Goal: Entertainment & Leisure: Consume media (video, audio)

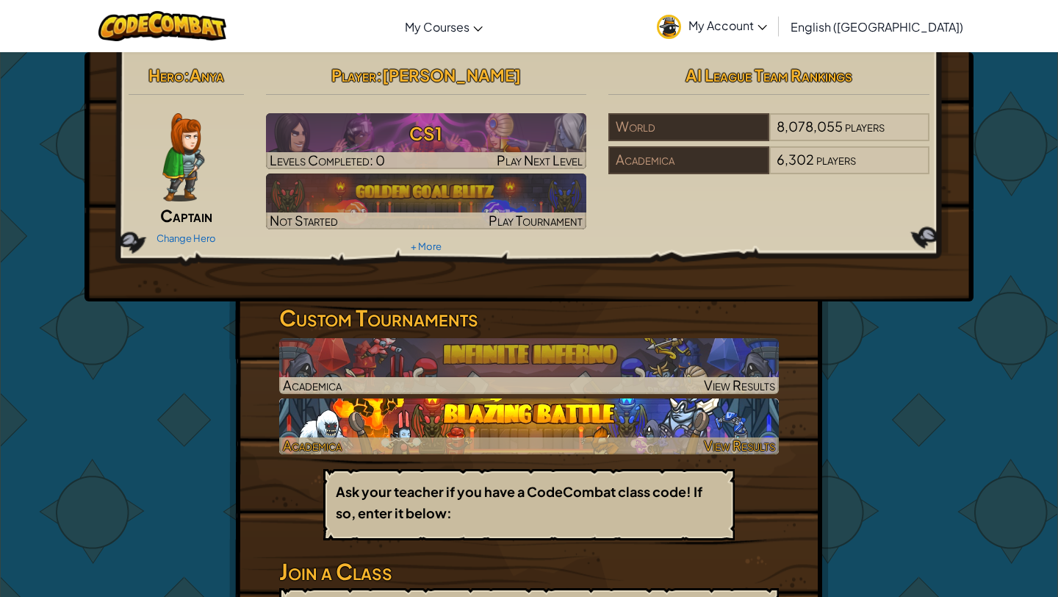
click at [495, 421] on img at bounding box center [529, 426] width 500 height 56
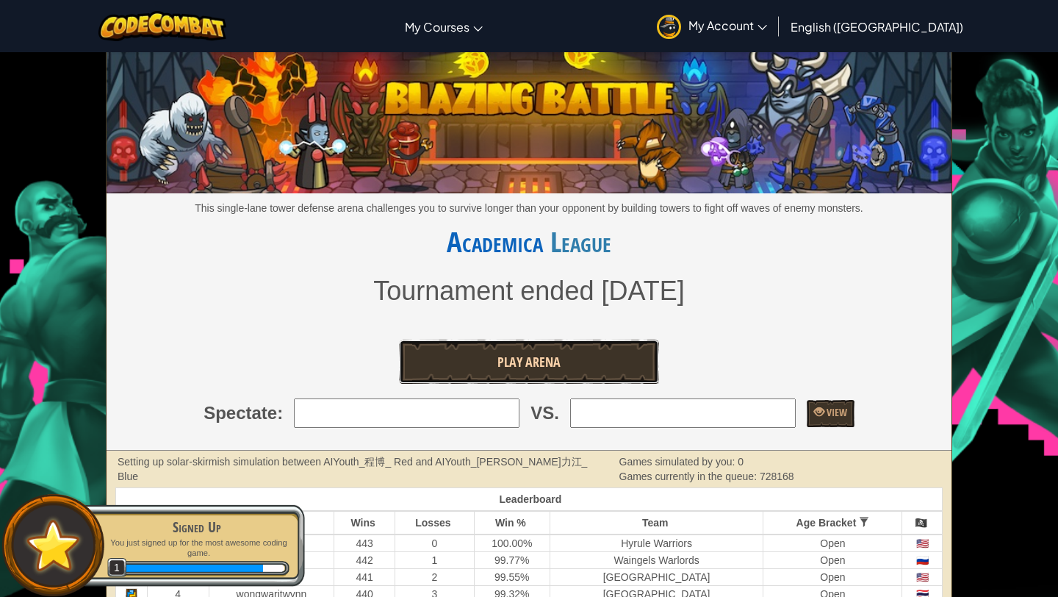
click at [502, 372] on link "Play Arena" at bounding box center [529, 362] width 260 height 44
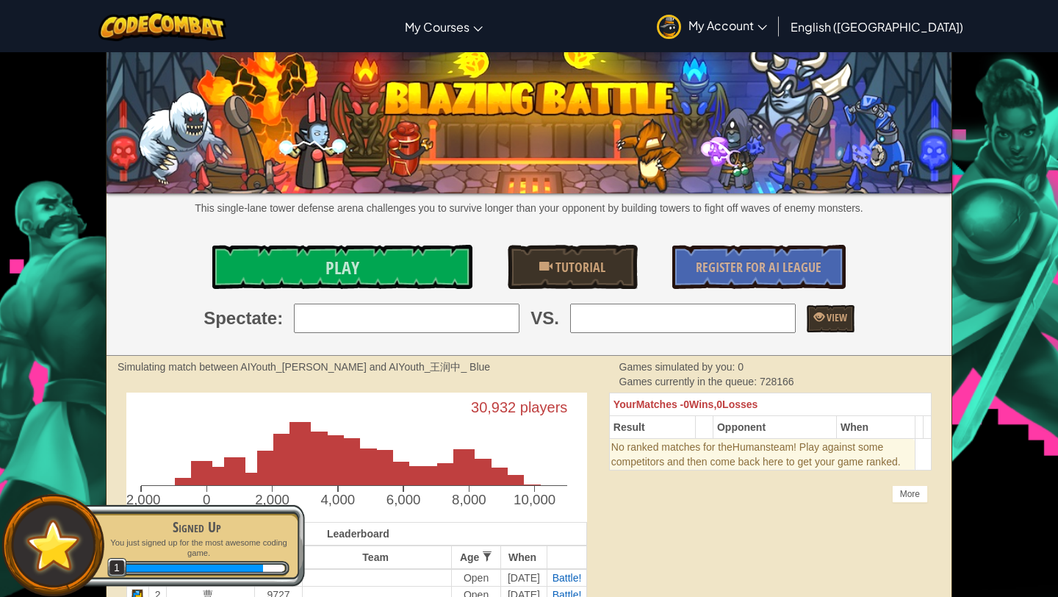
click at [413, 185] on img at bounding box center [529, 119] width 845 height 147
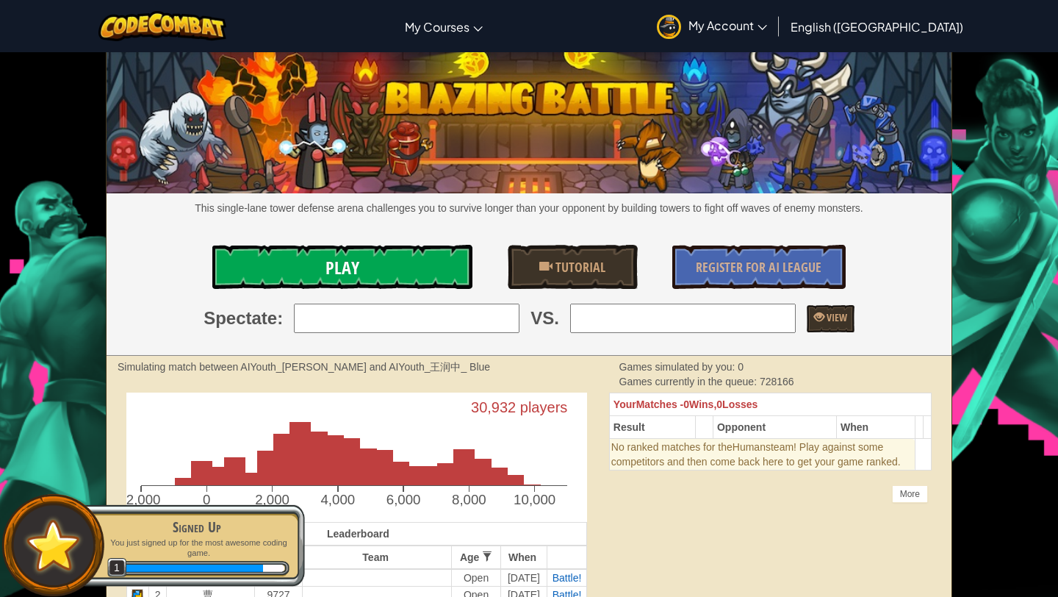
click at [412, 262] on link "Play" at bounding box center [342, 267] width 260 height 44
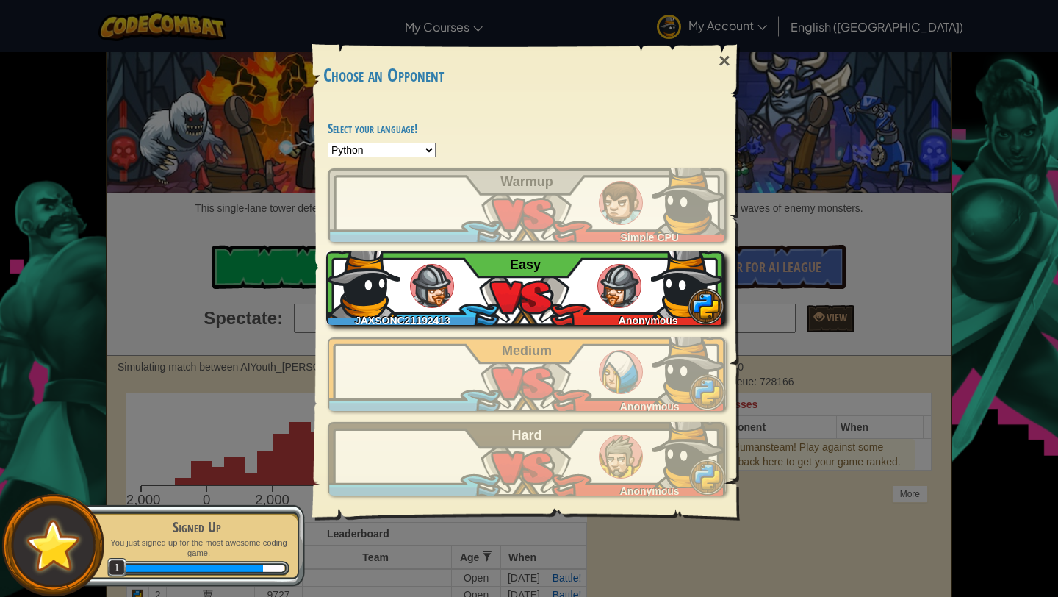
click at [590, 294] on div "JAXSONC21192413 Anonymous Easy" at bounding box center [525, 287] width 398 height 73
